Goal: Navigation & Orientation: Find specific page/section

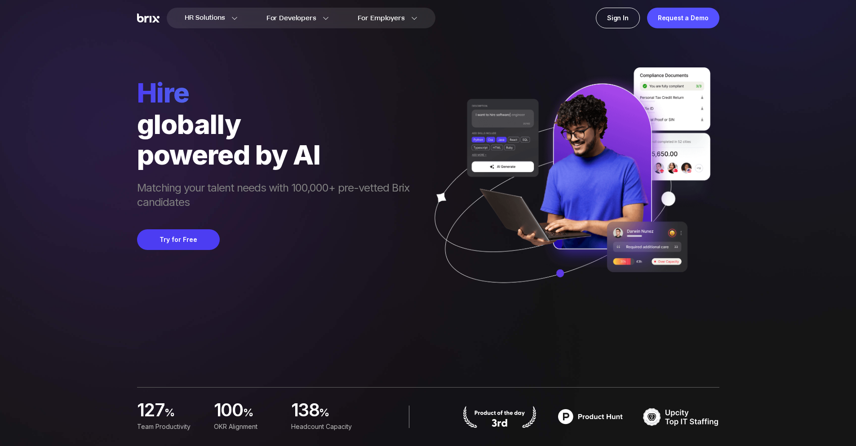
click at [158, 22] on img at bounding box center [148, 17] width 22 height 9
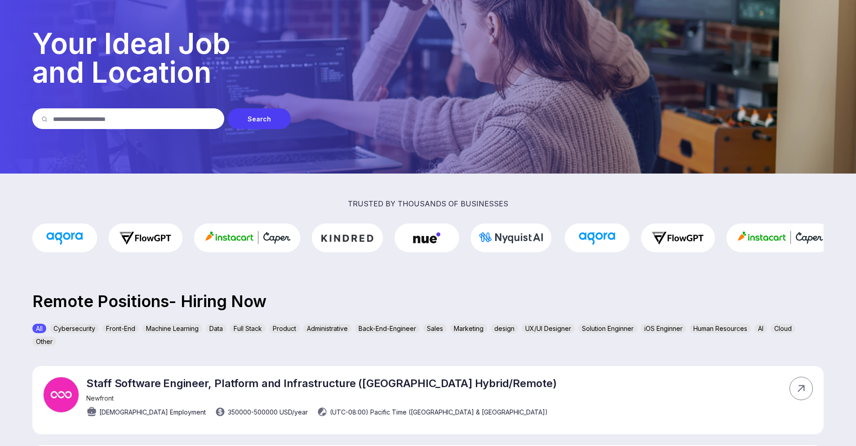
scroll to position [46, 0]
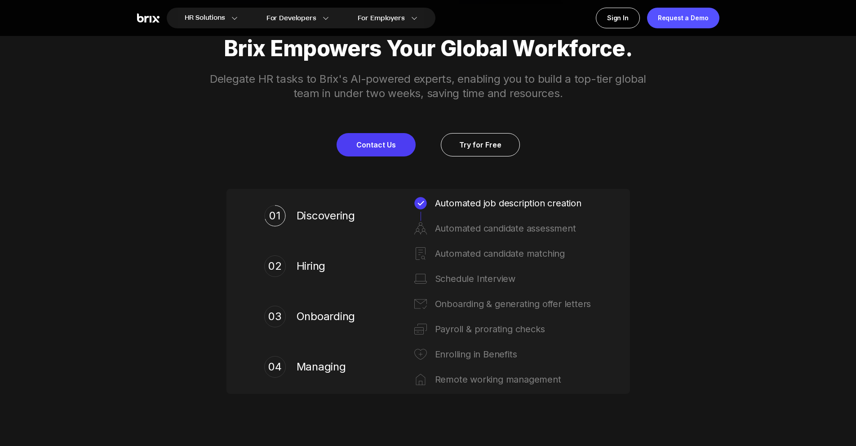
scroll to position [433, 0]
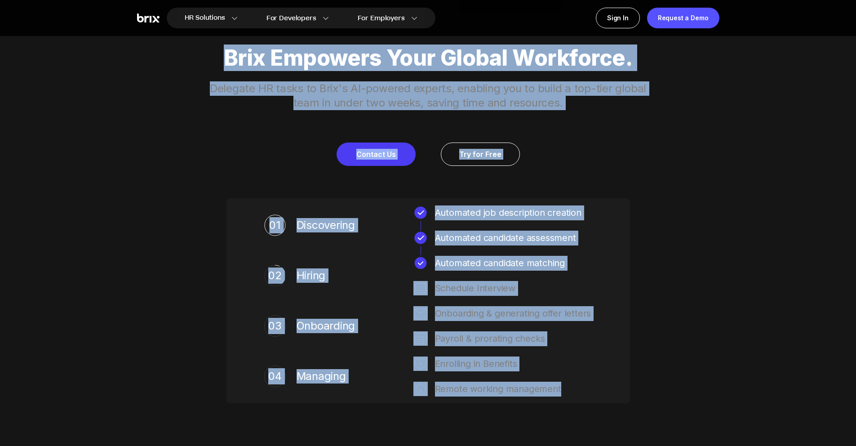
drag, startPoint x: 206, startPoint y: 51, endPoint x: 558, endPoint y: 386, distance: 486.5
click at [558, 386] on div "Brix Empowers Your Global Workforce. Delegate HR tasks to Brix's AI-powered exp…" at bounding box center [428, 224] width 647 height 422
copy div "Brix Empowers Your Global Workforce. Delegate HR tasks to Brix's AI-powered exp…"
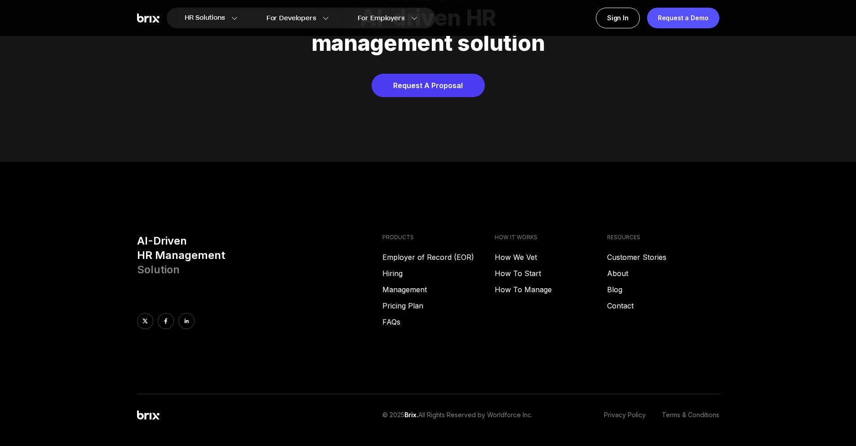
scroll to position [4587, 0]
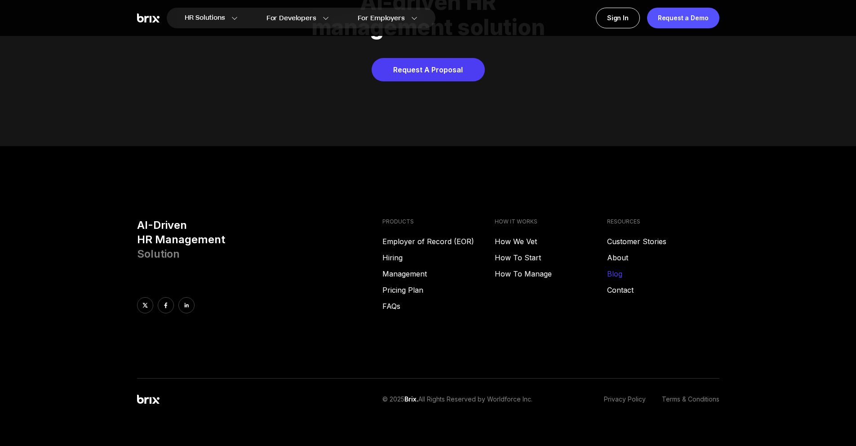
click at [677, 268] on link "Blog" at bounding box center [663, 273] width 112 height 11
